Goal: Task Accomplishment & Management: Manage account settings

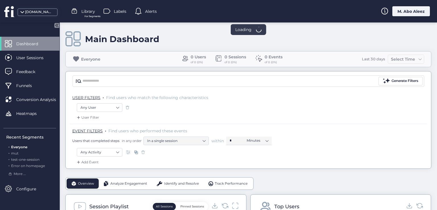
click at [399, 7] on div "M. Abo Aleez" at bounding box center [411, 11] width 38 height 10
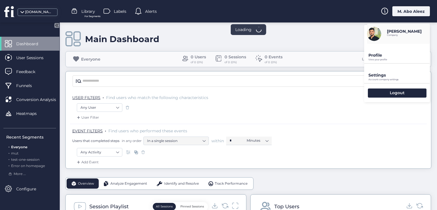
click at [370, 58] on div "Profile View your profile" at bounding box center [397, 53] width 66 height 19
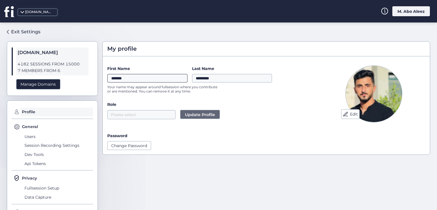
drag, startPoint x: 148, startPoint y: 76, endPoint x: 96, endPoint y: 78, distance: 51.8
click at [96, 78] on div "Exit Settings [DOMAIN_NAME] 4182 SESSIONS FROM 15000 7 MEMBERS FROM 6 Manage Do…" at bounding box center [218, 115] width 437 height 187
click at [195, 116] on span "Update Profile" at bounding box center [200, 114] width 30 height 6
type input "*******"
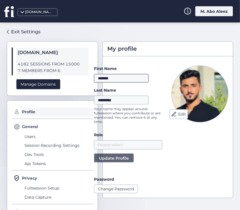
drag, startPoint x: 119, startPoint y: 76, endPoint x: 65, endPoint y: 86, distance: 55.6
click at [65, 86] on div "Exit Settings [DOMAIN_NAME] 4182 SESSIONS FROM 15000 7 MEMBERS FROM 6 Manage Do…" at bounding box center [120, 115] width 240 height 187
click at [110, 161] on button "Update Profile" at bounding box center [114, 157] width 40 height 9
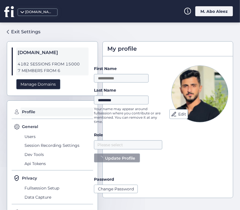
type input "*******"
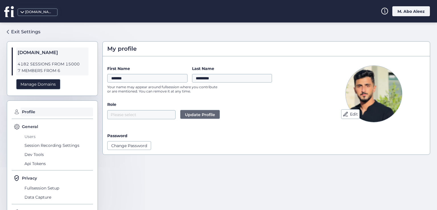
click at [29, 138] on span "Users" at bounding box center [58, 136] width 70 height 9
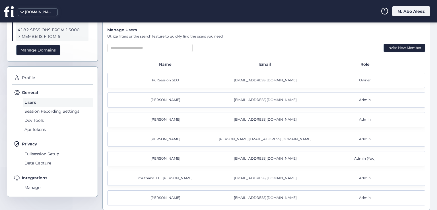
scroll to position [38, 0]
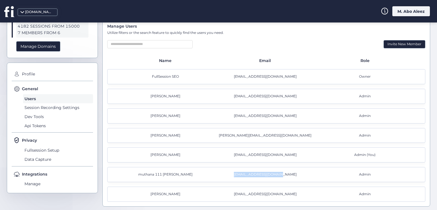
drag, startPoint x: 236, startPoint y: 175, endPoint x: 293, endPoint y: 176, distance: 57.4
click at [293, 176] on div "[EMAIL_ADDRESS][DOMAIN_NAME]" at bounding box center [266, 174] width 100 height 5
drag, startPoint x: 289, startPoint y: 174, endPoint x: 242, endPoint y: 174, distance: 47.2
click at [242, 174] on div "[EMAIL_ADDRESS][DOMAIN_NAME]" at bounding box center [266, 174] width 100 height 5
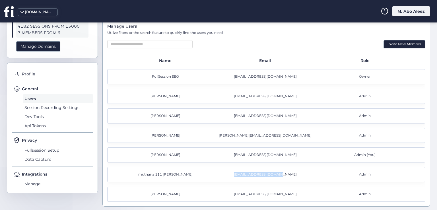
click at [233, 174] on div "[EMAIL_ADDRESS][DOMAIN_NAME]" at bounding box center [266, 174] width 100 height 5
drag, startPoint x: 284, startPoint y: 173, endPoint x: 242, endPoint y: 175, distance: 41.5
click at [242, 175] on div "[EMAIL_ADDRESS][DOMAIN_NAME]" at bounding box center [266, 174] width 100 height 5
copy div "[EMAIL_ADDRESS][DOMAIN_NAME]"
click at [405, 11] on div "M. Abo Aleez" at bounding box center [411, 11] width 38 height 10
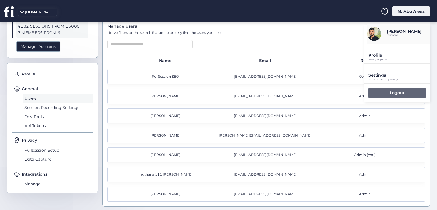
click at [372, 90] on div "Logout" at bounding box center [397, 92] width 59 height 9
